Goal: Check status: Check status

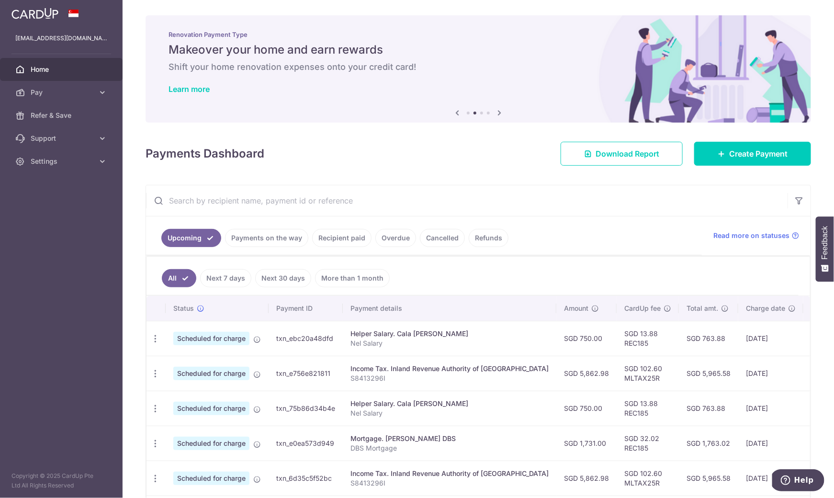
scroll to position [218, 0]
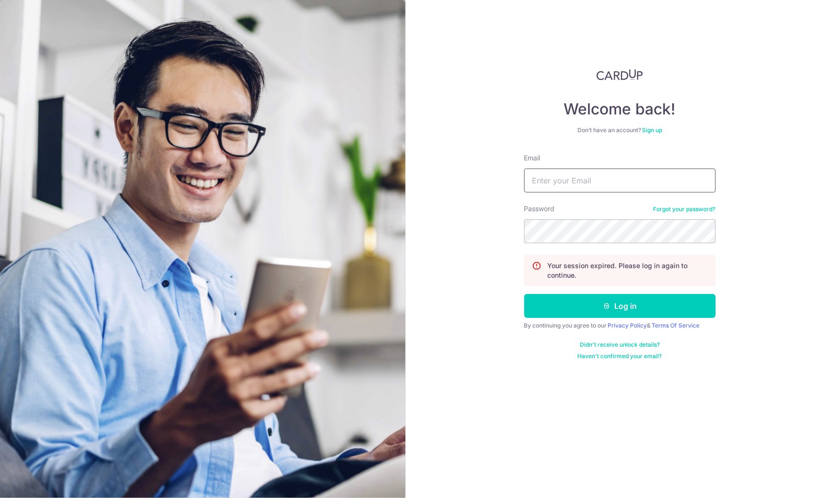
click at [616, 189] on input "Email" at bounding box center [619, 180] width 191 height 24
type input "KRISTENGPY@GMAIL.COM"
click at [573, 298] on button "Log in" at bounding box center [619, 306] width 191 height 24
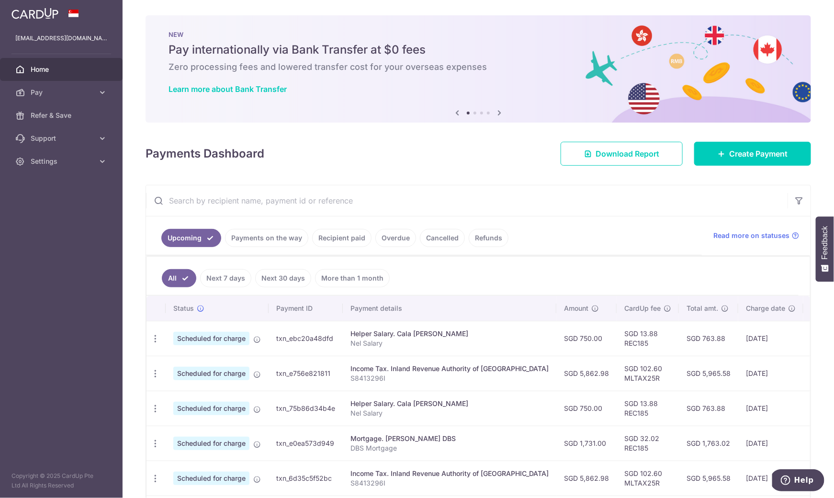
click at [328, 234] on link "Recipient paid" at bounding box center [341, 238] width 59 height 18
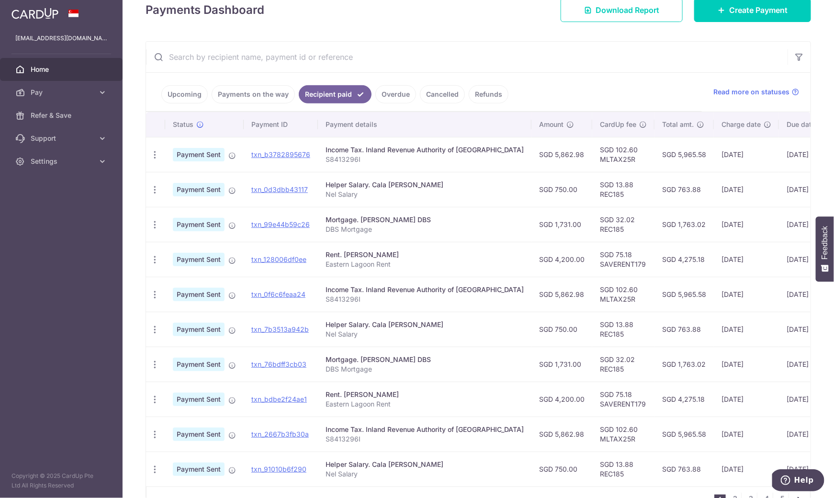
scroll to position [149, 0]
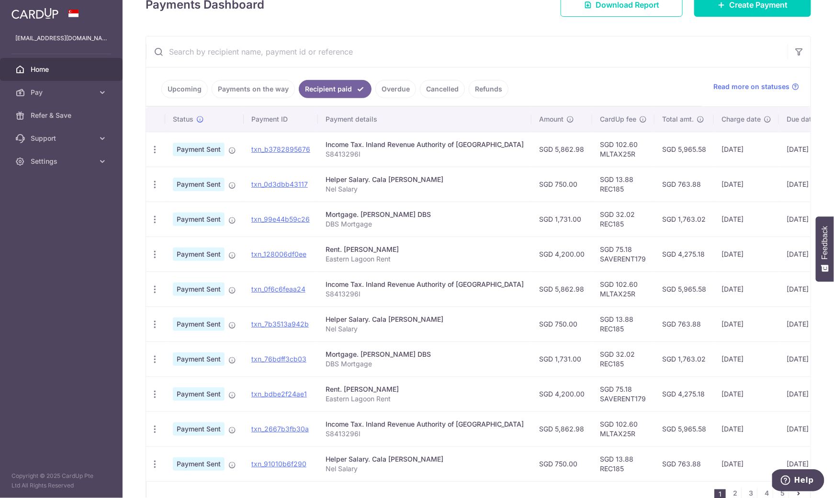
click at [269, 89] on link "Payments on the way" at bounding box center [253, 89] width 83 height 18
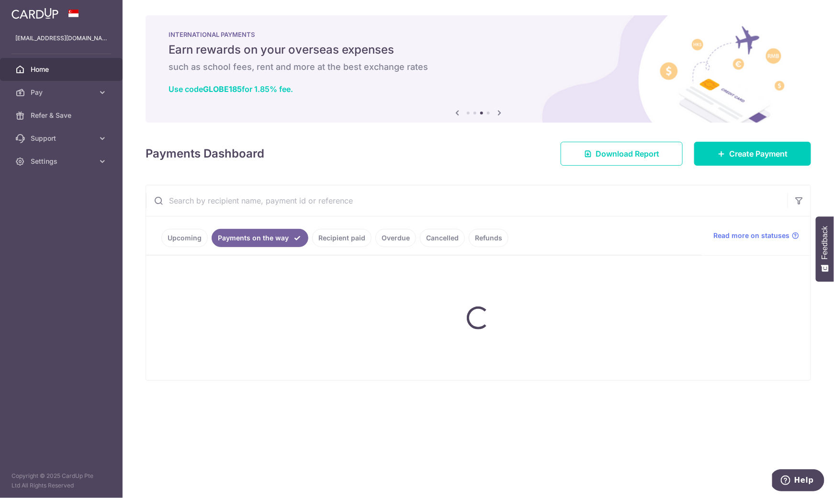
scroll to position [0, 0]
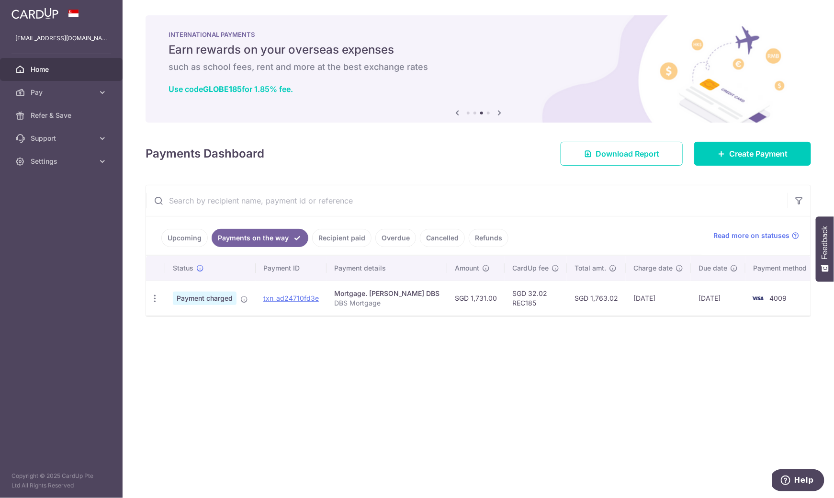
click at [385, 232] on link "Overdue" at bounding box center [395, 238] width 41 height 18
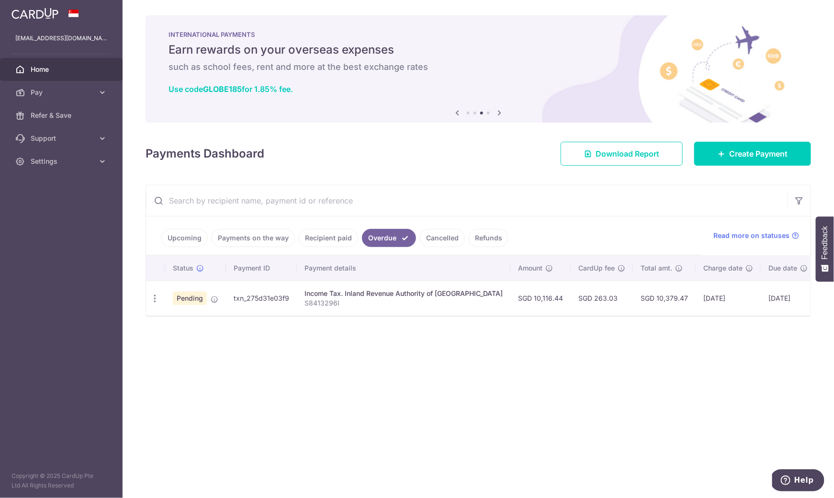
click at [324, 234] on link "Recipient paid" at bounding box center [328, 238] width 59 height 18
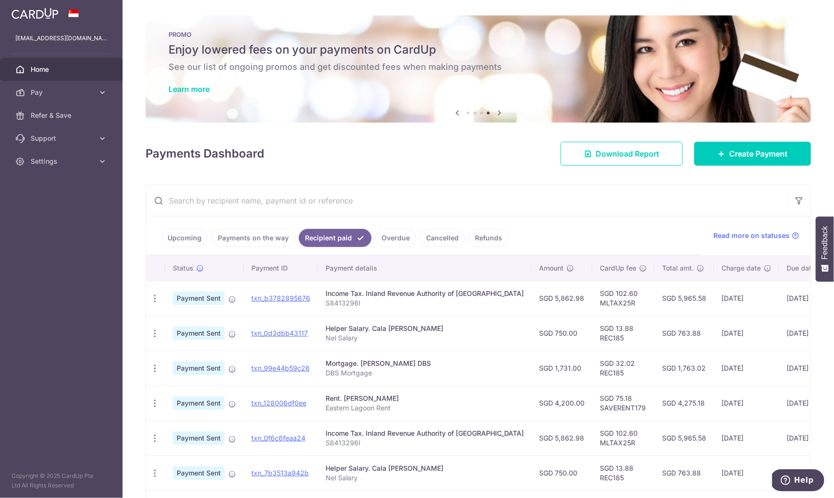
click at [434, 236] on link "Cancelled" at bounding box center [442, 238] width 45 height 18
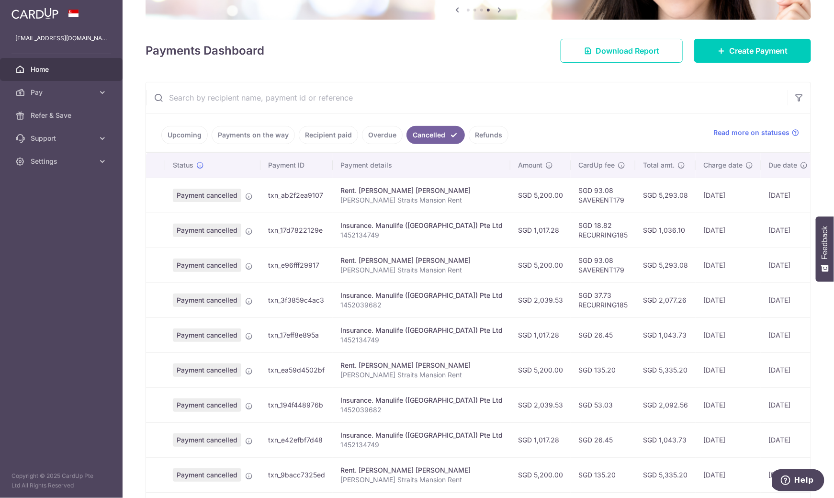
scroll to position [104, 0]
click at [476, 131] on link "Refunds" at bounding box center [489, 134] width 40 height 18
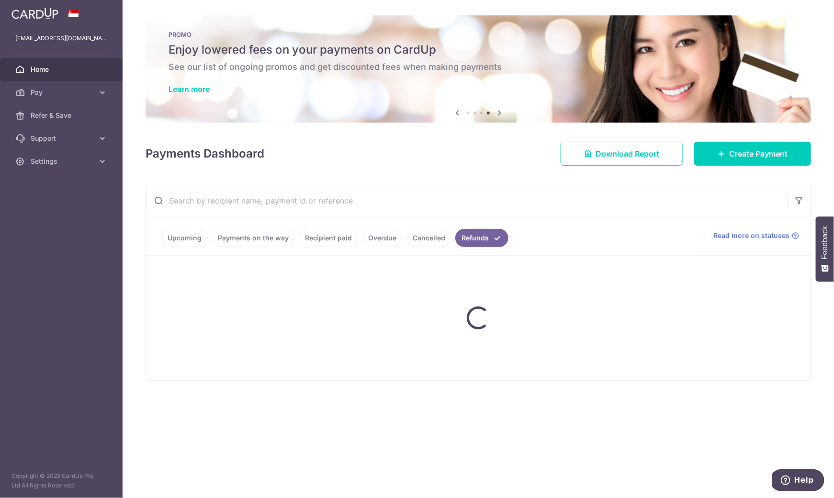
scroll to position [0, 0]
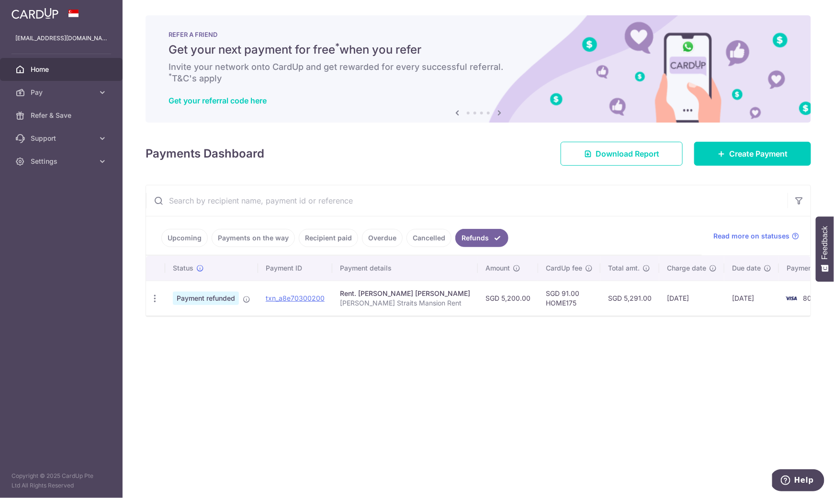
click at [237, 235] on link "Payments on the way" at bounding box center [253, 238] width 83 height 18
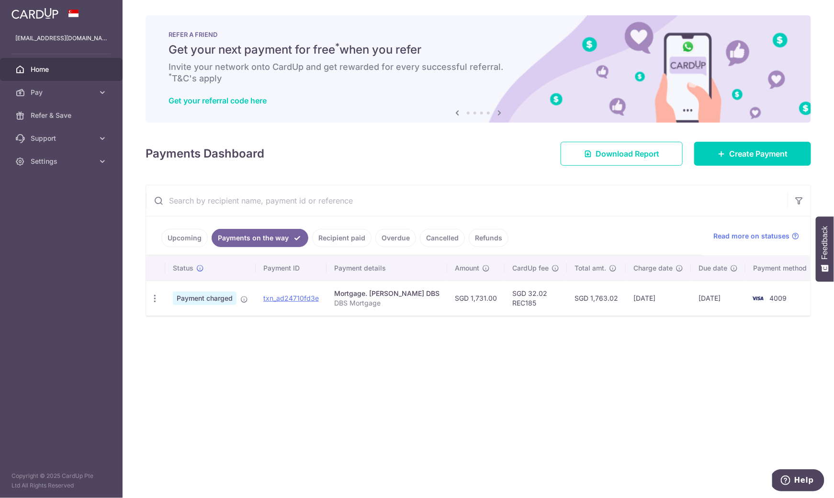
click at [177, 239] on link "Upcoming" at bounding box center [184, 238] width 46 height 18
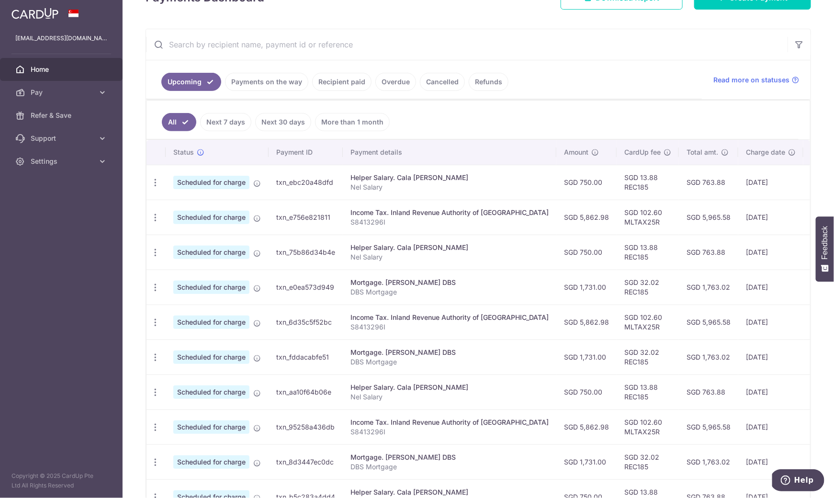
scroll to position [139, 0]
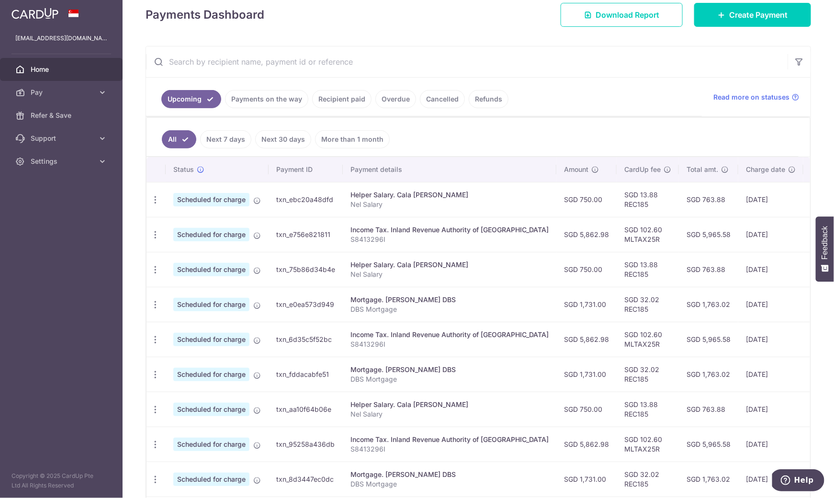
click at [331, 95] on link "Recipient paid" at bounding box center [341, 99] width 59 height 18
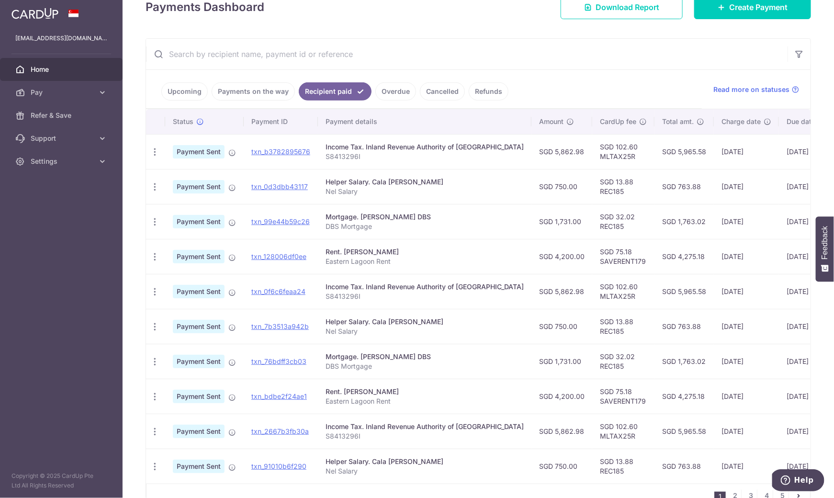
scroll to position [151, 0]
